Goal: Complete application form: Complete application form

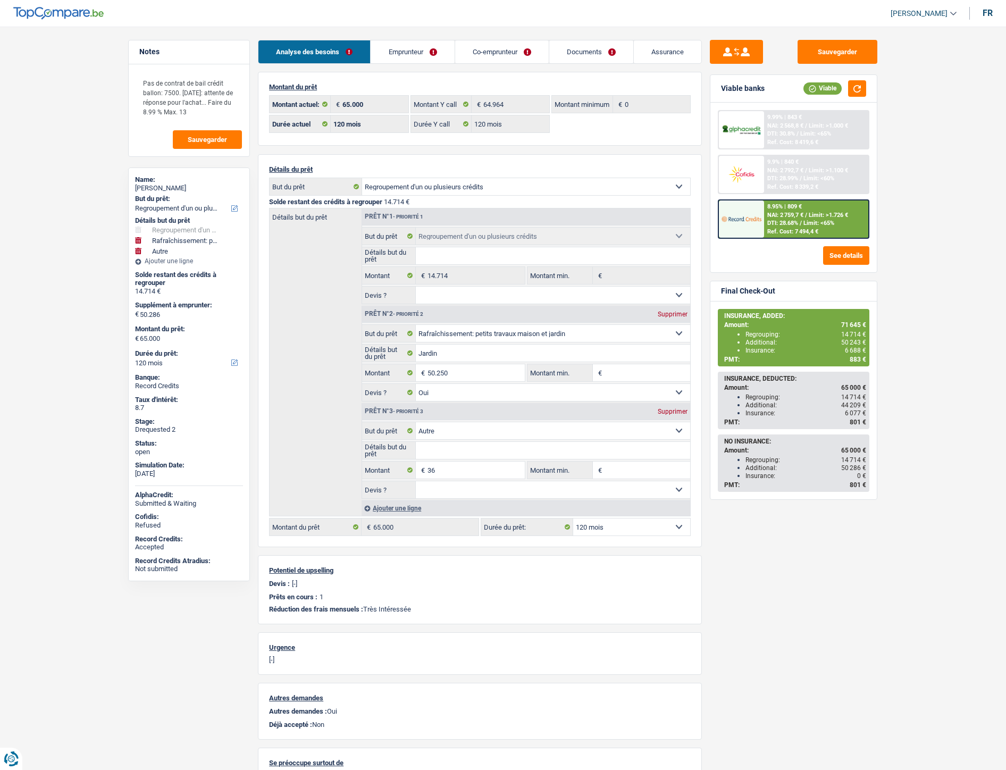
select select "refinancing"
select select "houseOrGarden"
select select "other"
select select "120"
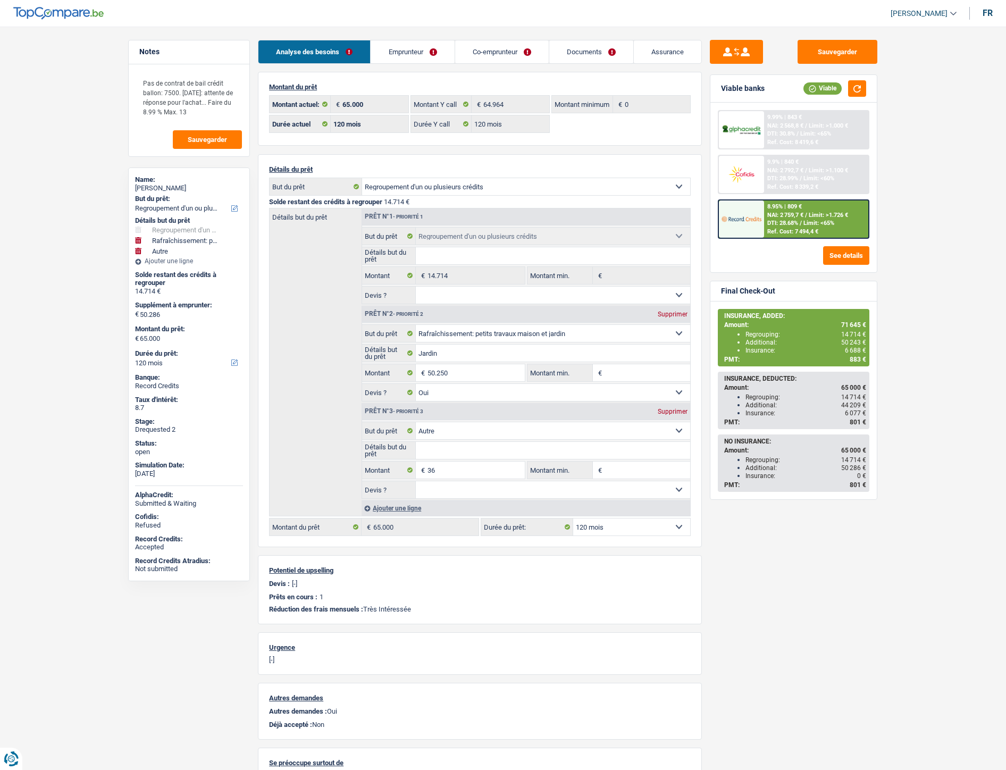
select select "120"
select select "refinancing"
select select "houseOrGarden"
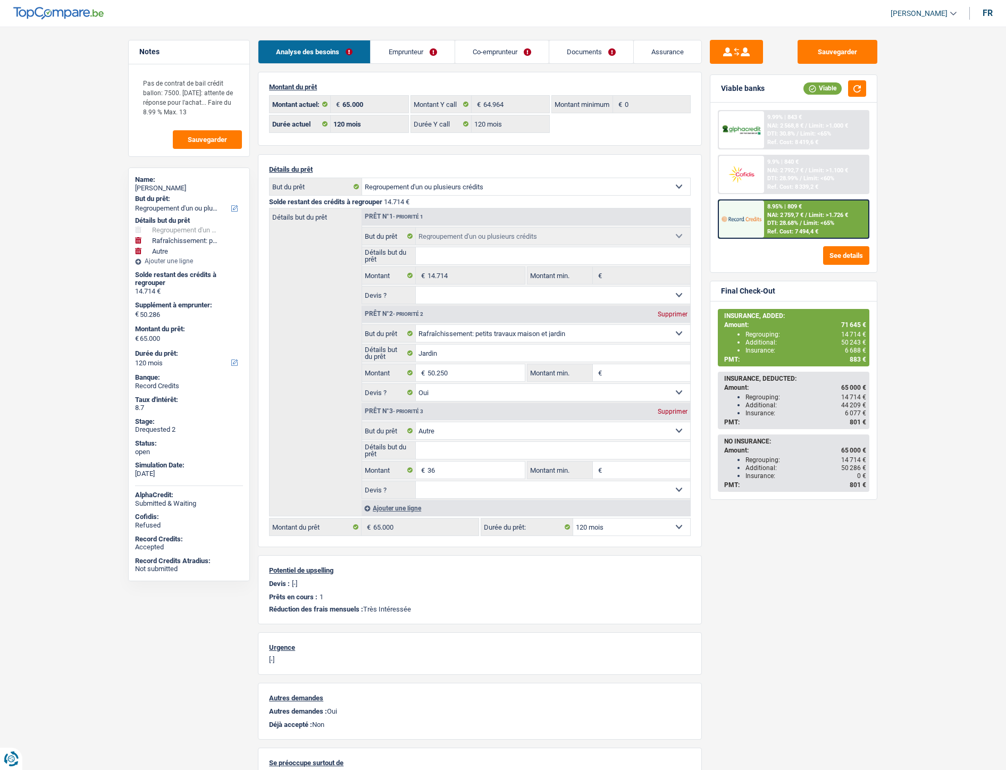
select select "yes"
select select "other"
select select "120"
click at [494, 56] on link "Co-emprunteur" at bounding box center [502, 51] width 94 height 23
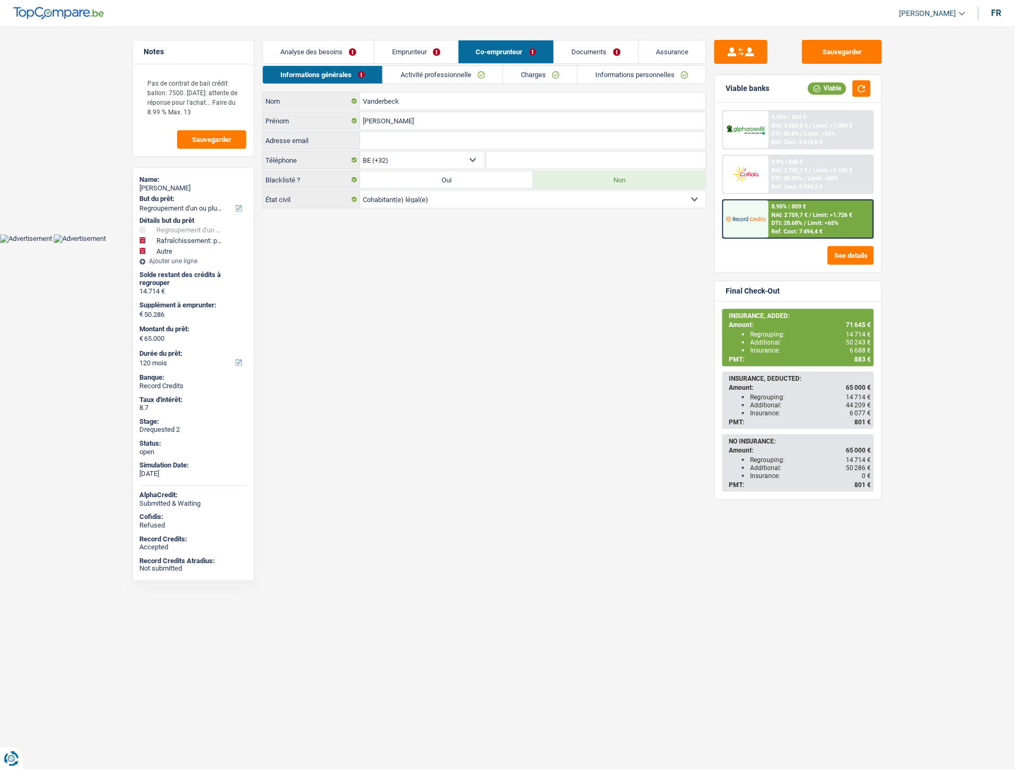
click at [412, 55] on link "Emprunteur" at bounding box center [416, 51] width 84 height 23
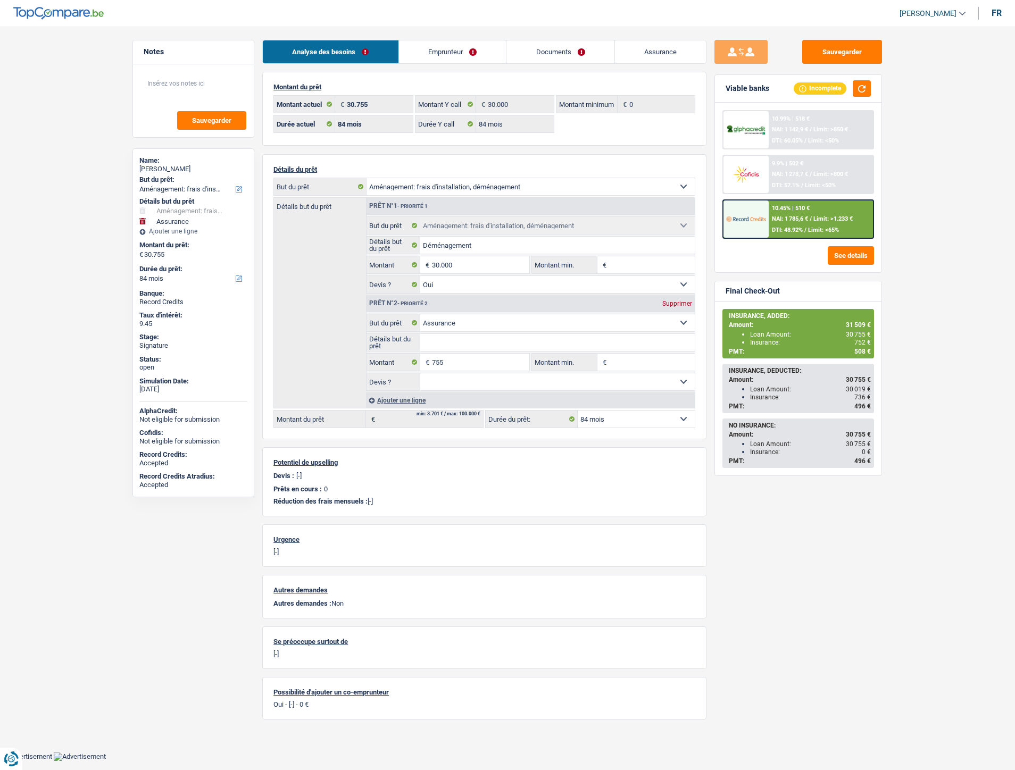
select select "movingOrInstallation"
select select "insurance"
select select "84"
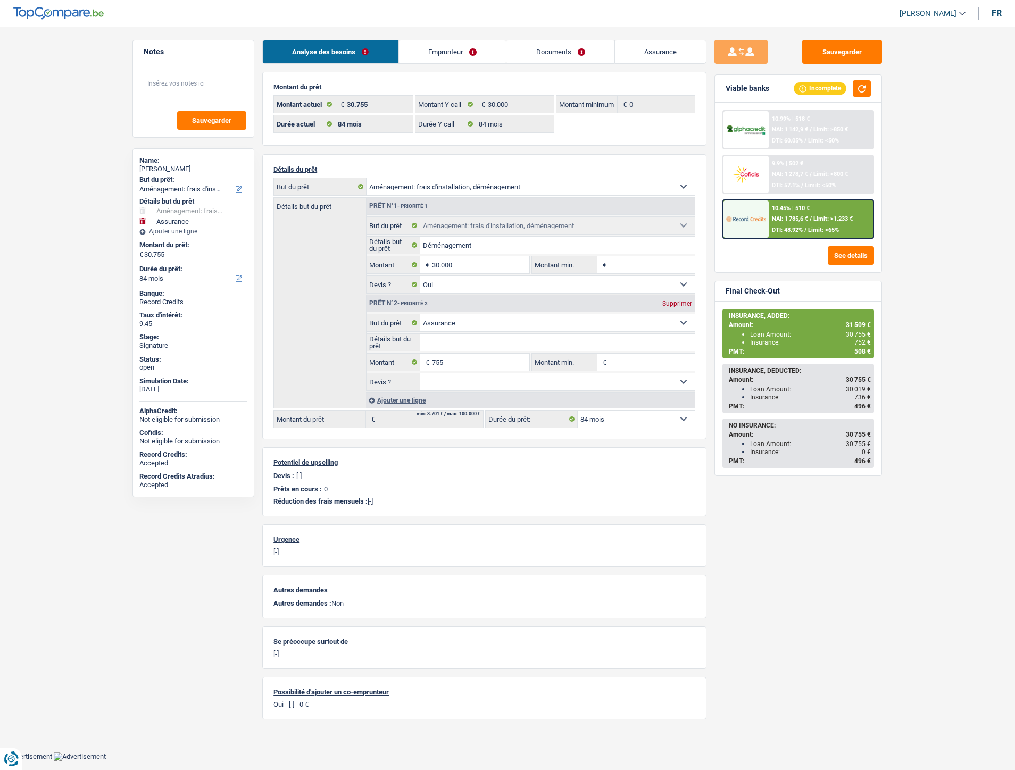
select select "84"
select select "movingOrInstallation"
select select "yes"
select select "insurance"
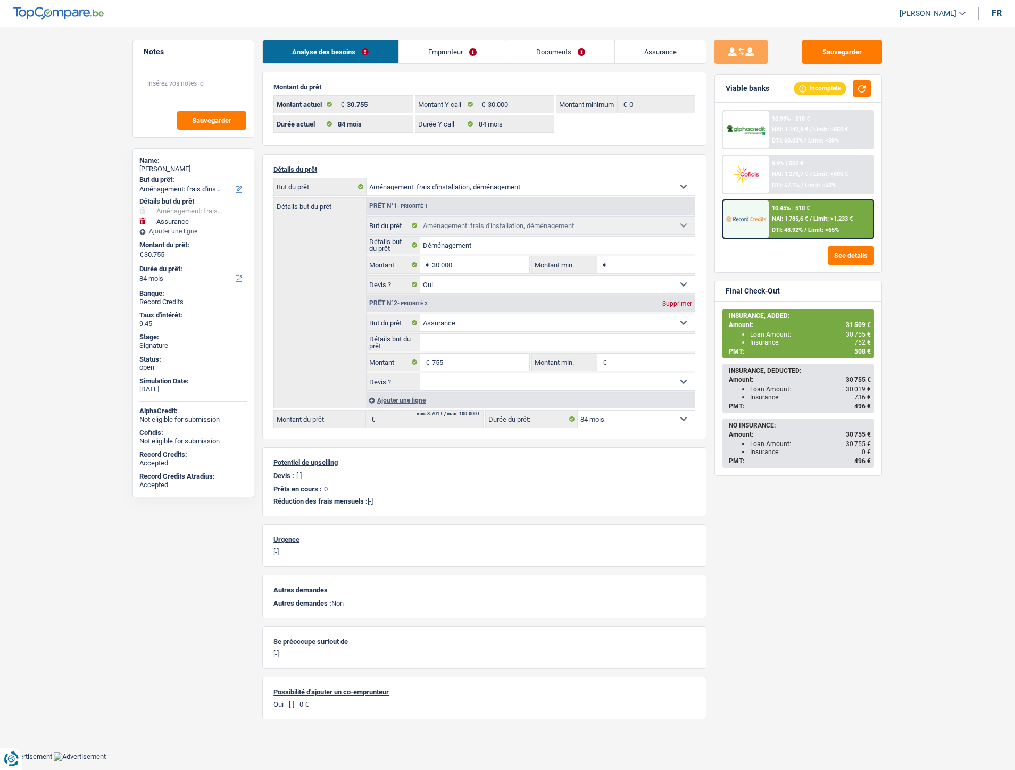
select select "84"
drag, startPoint x: 546, startPoint y: 48, endPoint x: 546, endPoint y: 55, distance: 7.5
click at [546, 48] on link "Documents" at bounding box center [560, 51] width 108 height 23
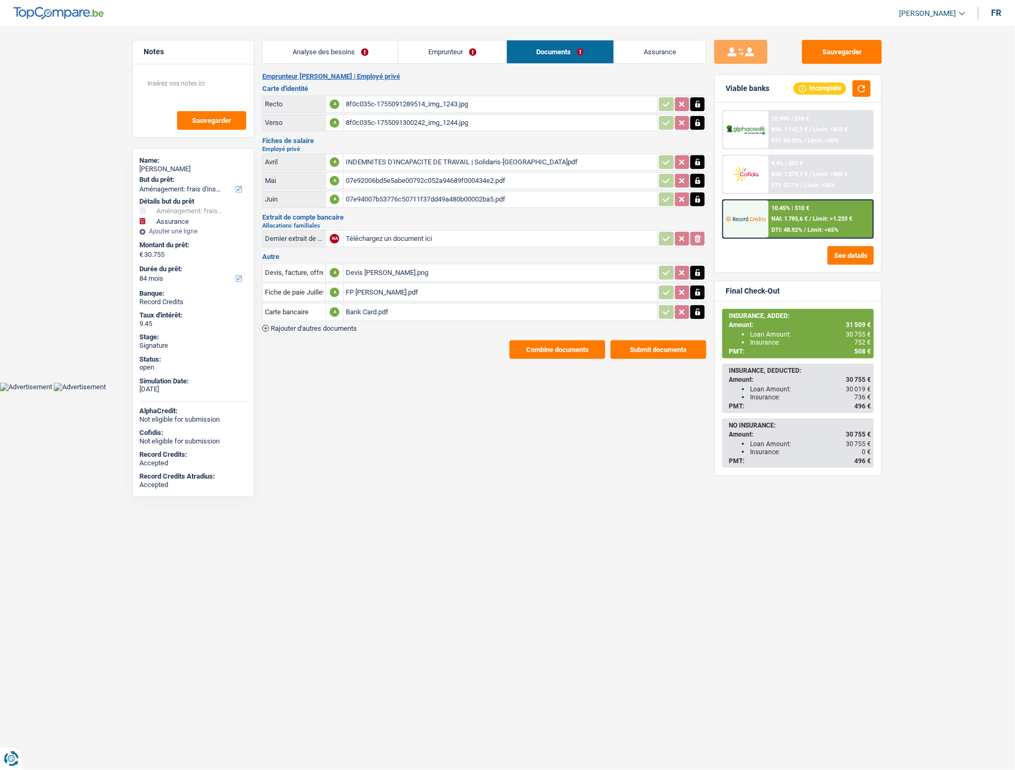
click at [341, 325] on span "Rajouter d'autres documents" at bounding box center [314, 328] width 86 height 7
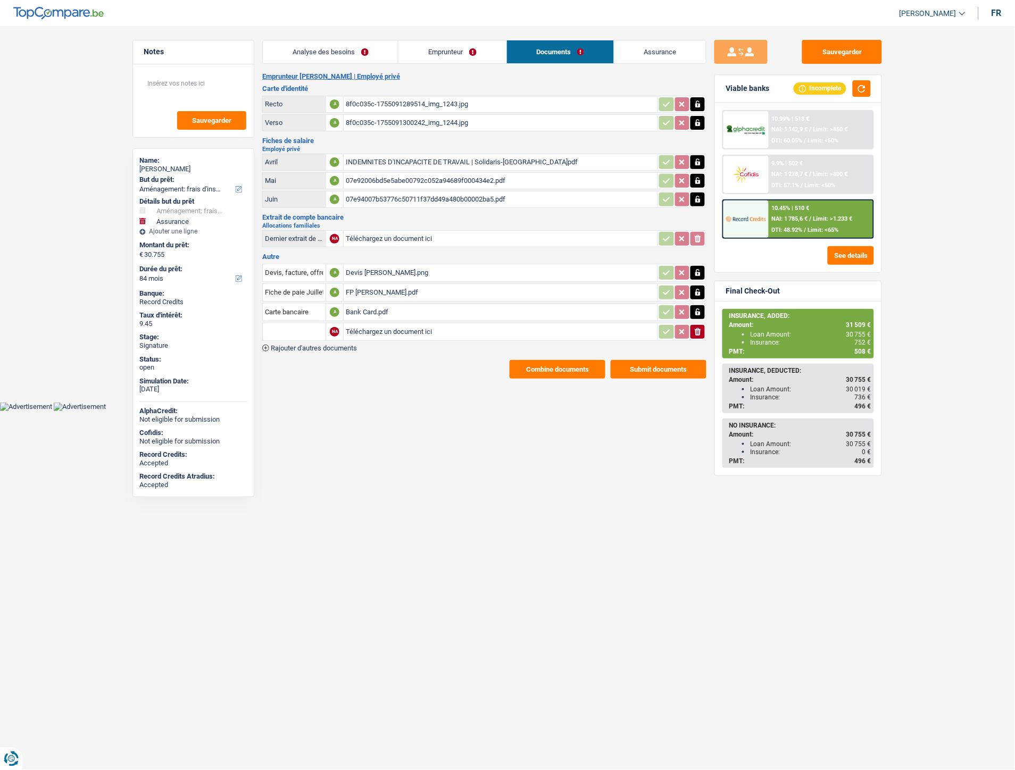
click at [387, 324] on input "Téléchargez un document ici" at bounding box center [501, 332] width 310 height 16
type input "C:\fakepath\Extrait Falana.pdf"
click at [301, 329] on input "text" at bounding box center [294, 331] width 59 height 17
click at [310, 374] on li "Extraits de compte de toutes les transactions 3 derniers mois" at bounding box center [369, 379] width 203 height 13
type input "Extraits de compte de toutes les transactions 3 derniers mois"
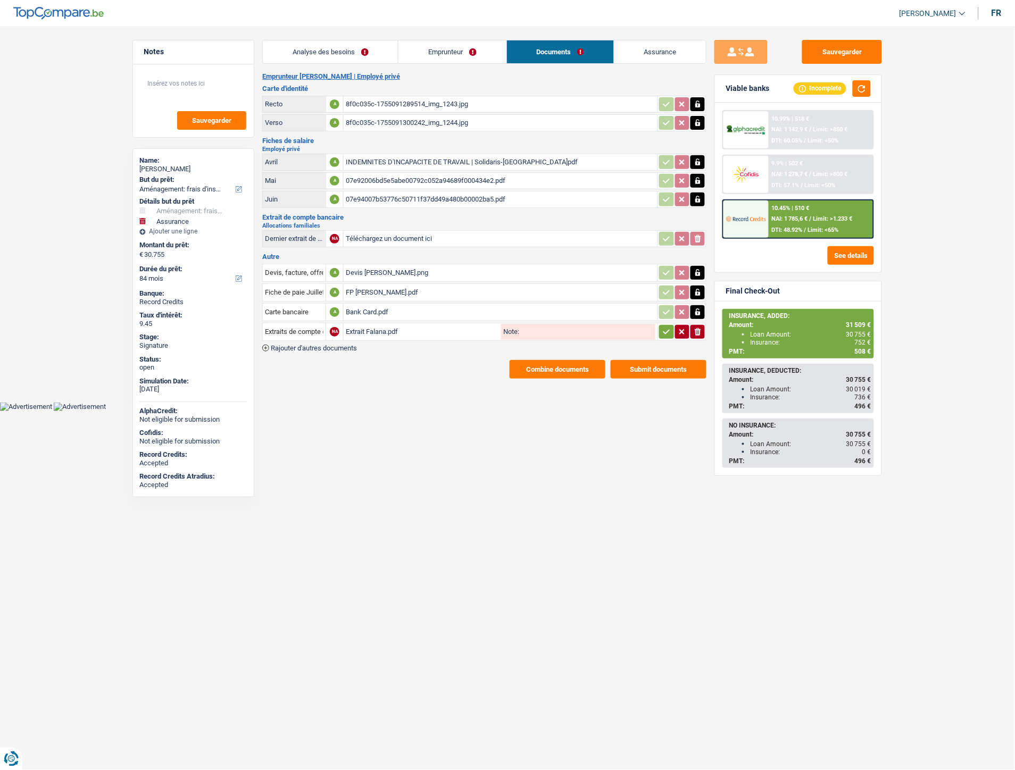
click at [666, 327] on icon "button" at bounding box center [666, 332] width 9 height 11
click at [320, 345] on span "Rajouter d'autres documents" at bounding box center [314, 348] width 86 height 7
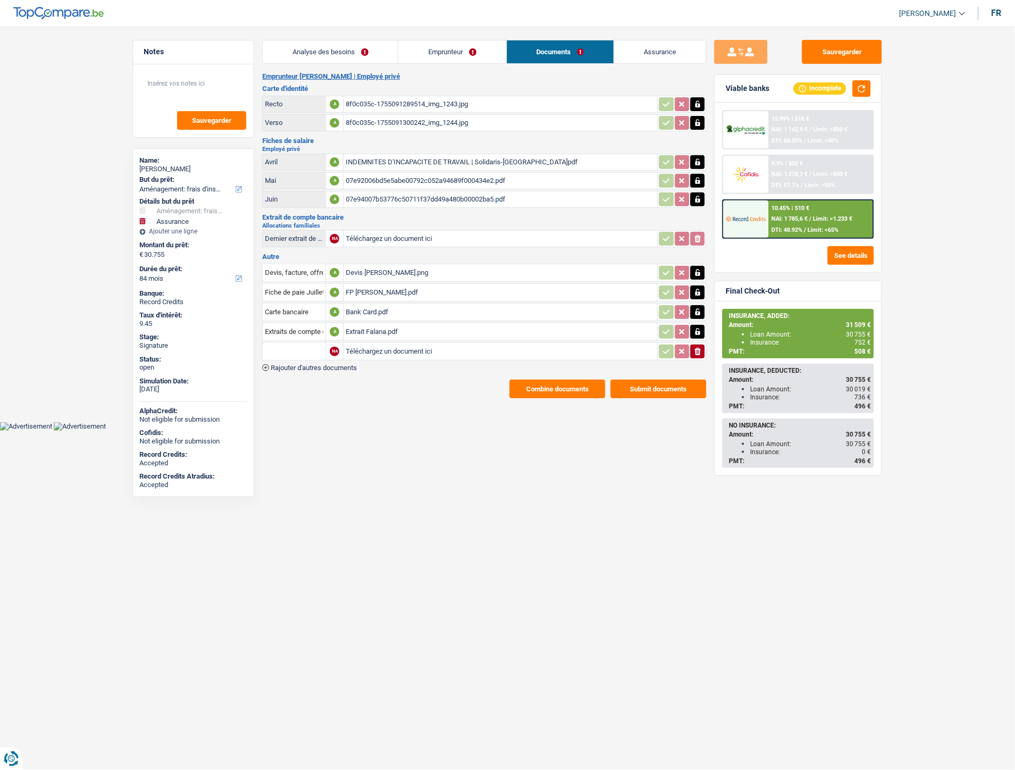
click at [377, 346] on input "Téléchargez un document ici" at bounding box center [501, 352] width 310 height 16
type input "C:\fakepath\mr.pdf"
click at [300, 346] on input "text" at bounding box center [294, 351] width 59 height 17
click at [299, 366] on li "Autre" at bounding box center [322, 372] width 109 height 13
type input "Autre"
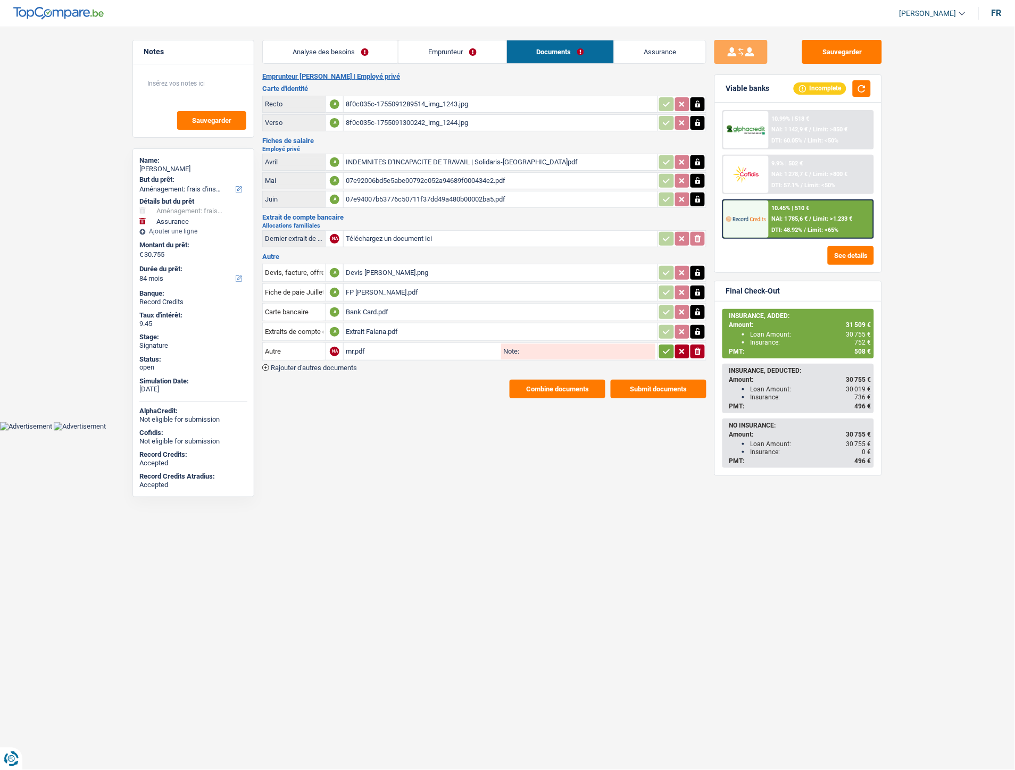
drag, startPoint x: 663, startPoint y: 351, endPoint x: 629, endPoint y: 350, distance: 34.6
click at [663, 350] on icon "button" at bounding box center [666, 351] width 9 height 11
click at [295, 364] on span "Rajouter d'autres documents" at bounding box center [314, 367] width 86 height 7
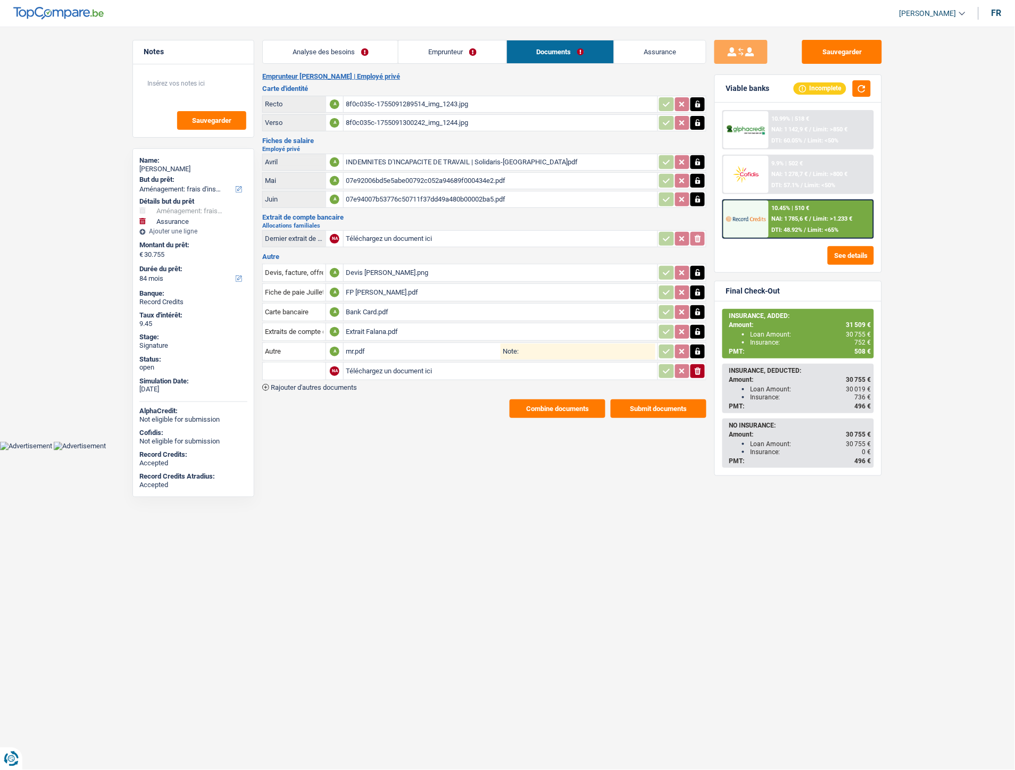
click at [363, 369] on input "Téléchargez un document ici" at bounding box center [501, 371] width 310 height 16
type input "C:\fakepath\cB.jpg"
click at [286, 371] on input "text" at bounding box center [294, 371] width 59 height 17
click at [290, 390] on li "Autre" at bounding box center [322, 392] width 109 height 13
type input "Autre"
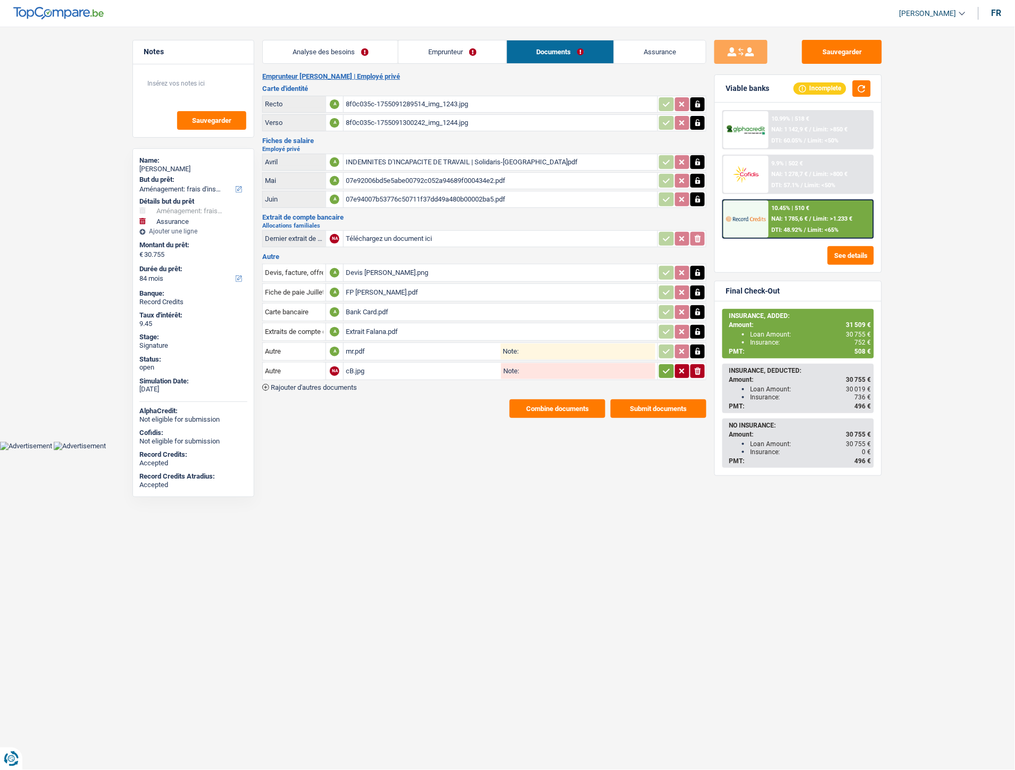
click at [670, 364] on button "button" at bounding box center [666, 371] width 14 height 14
click at [525, 407] on button "Combine documents" at bounding box center [558, 408] width 96 height 19
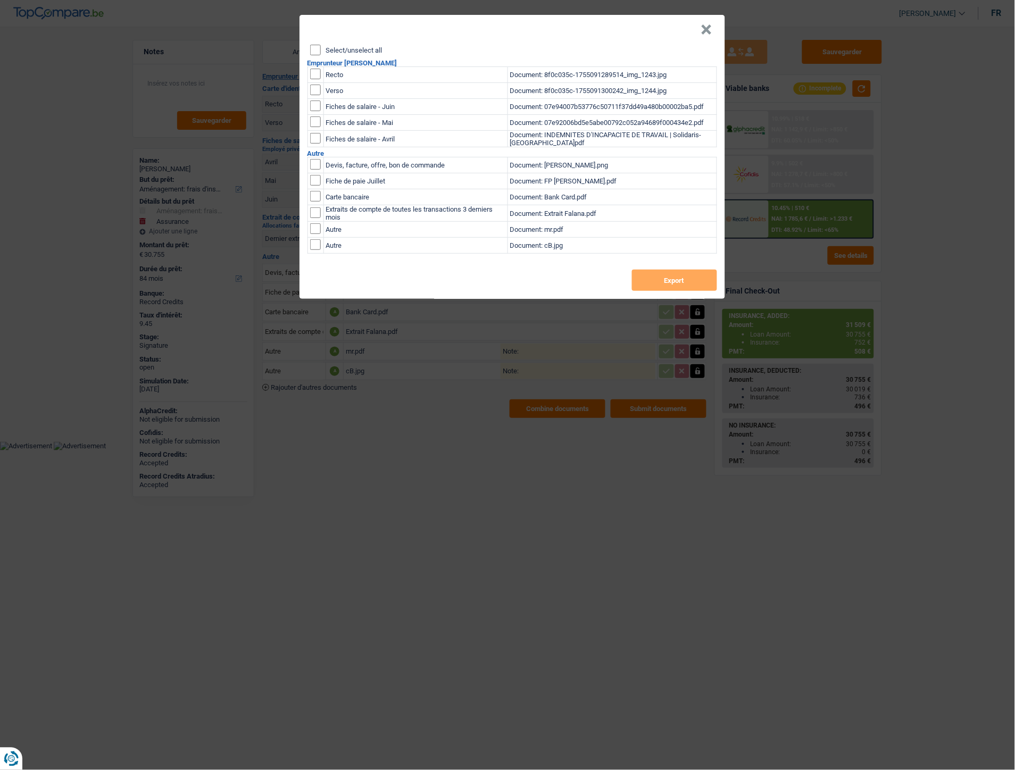
click at [313, 52] on input "Select/unselect all" at bounding box center [315, 50] width 11 height 11
checkbox input "true"
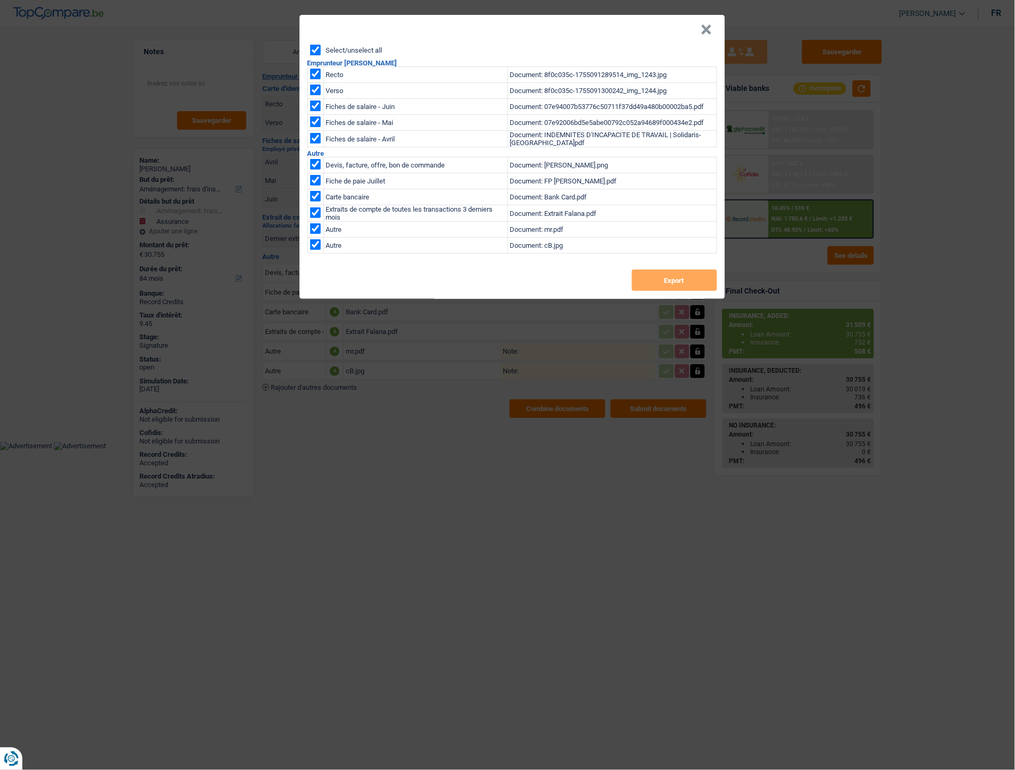
checkbox input "true"
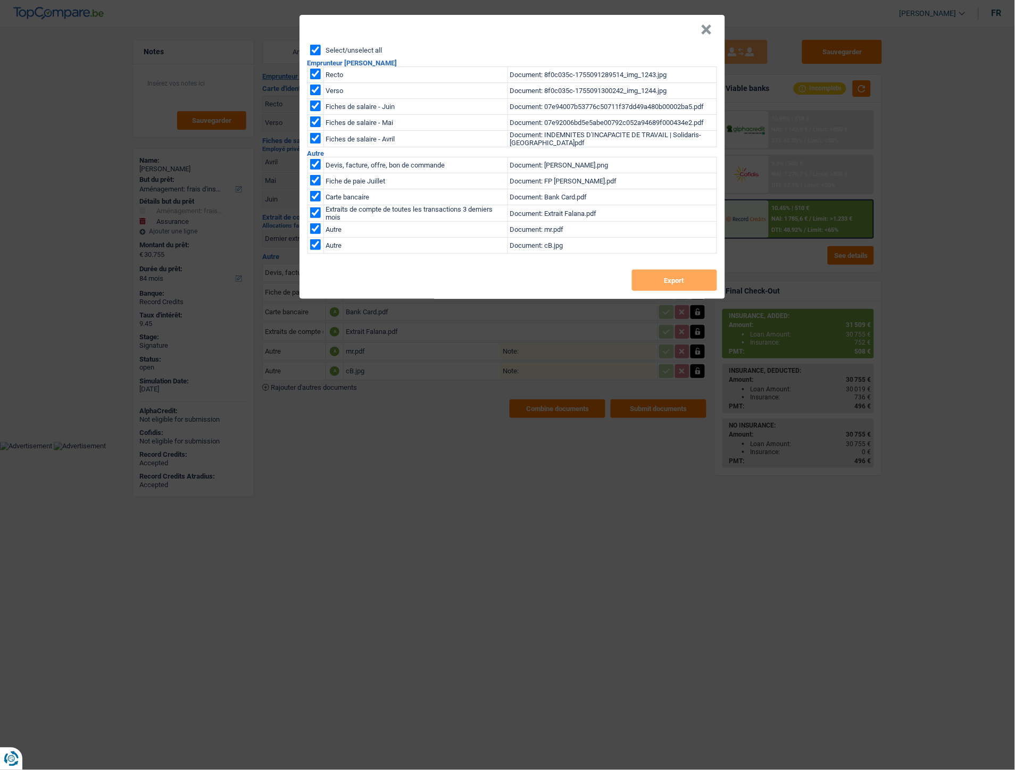
checkbox input "true"
click at [670, 280] on button "Export" at bounding box center [674, 280] width 85 height 21
drag, startPoint x: 707, startPoint y: 29, endPoint x: 682, endPoint y: 28, distance: 25.0
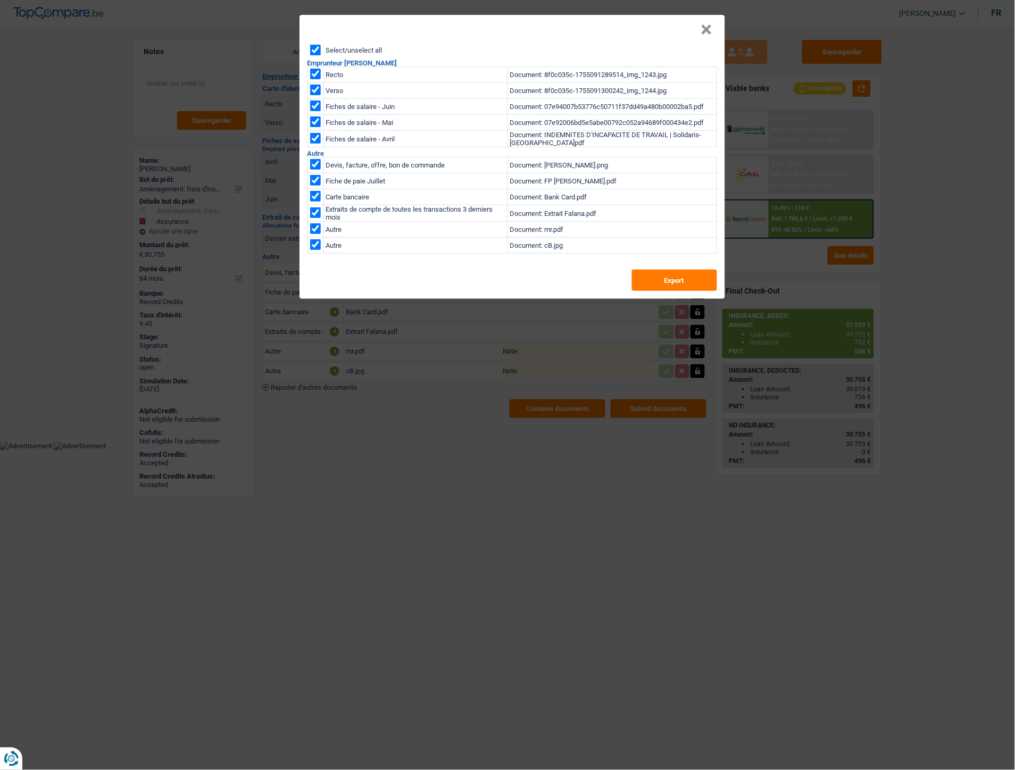
click at [707, 29] on button "×" at bounding box center [706, 29] width 11 height 11
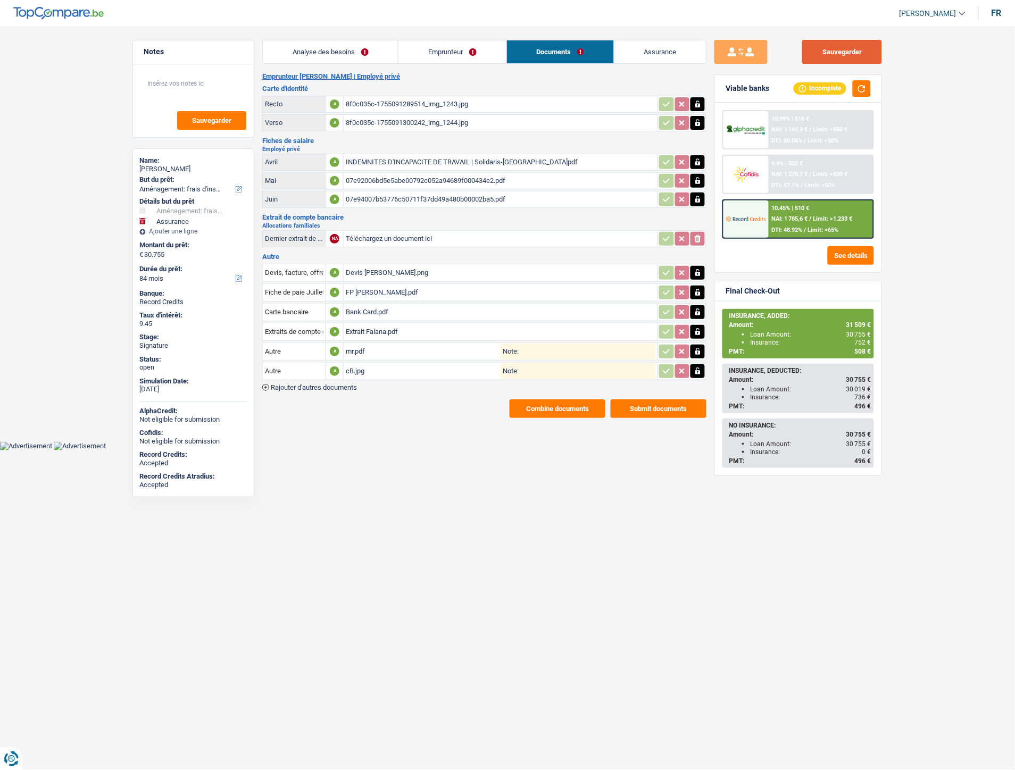
drag, startPoint x: 828, startPoint y: 52, endPoint x: 743, endPoint y: 36, distance: 87.0
click at [828, 52] on button "Sauvegarder" at bounding box center [842, 52] width 80 height 24
